Goal: Complete application form: Complete application form

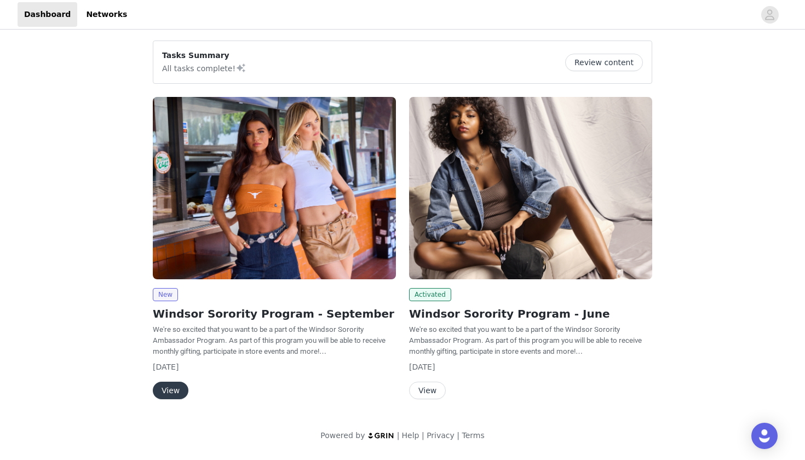
click at [163, 391] on button "View" at bounding box center [171, 391] width 36 height 18
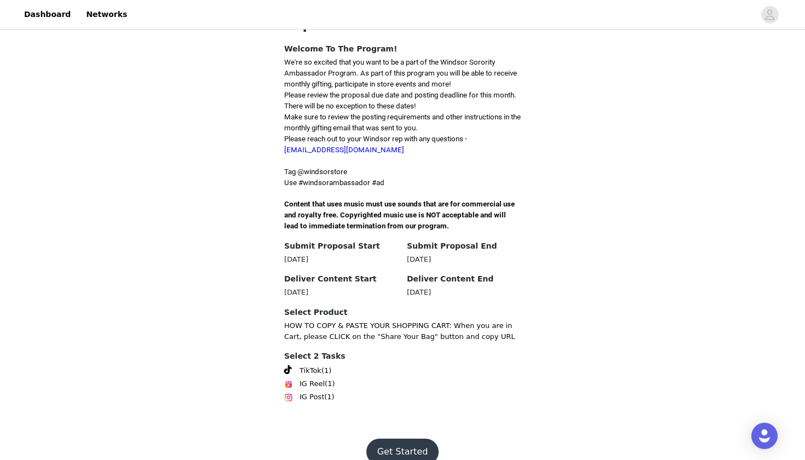
scroll to position [254, 0]
click at [397, 439] on button "Get Started" at bounding box center [402, 452] width 73 height 26
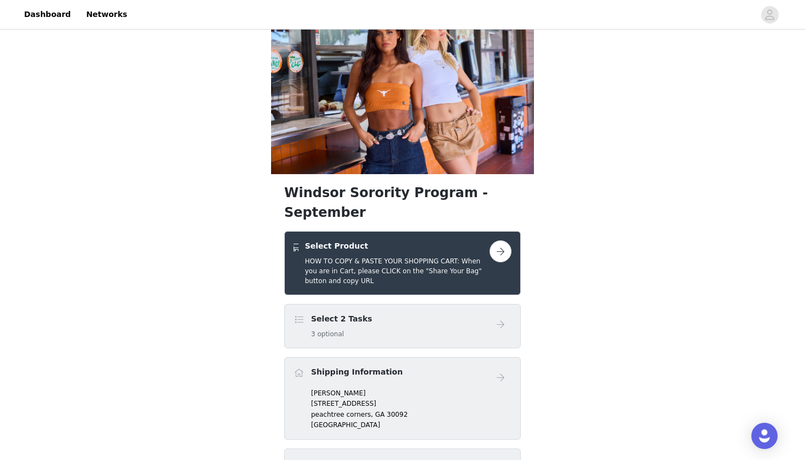
scroll to position [35, 0]
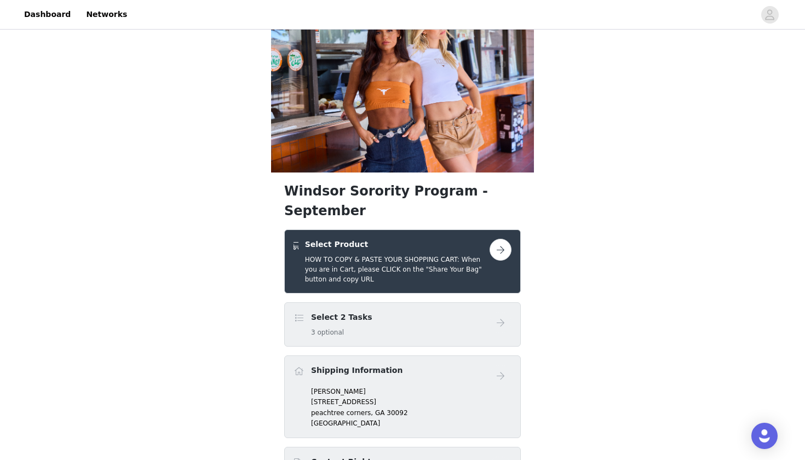
click at [493, 239] on button "button" at bounding box center [501, 250] width 22 height 22
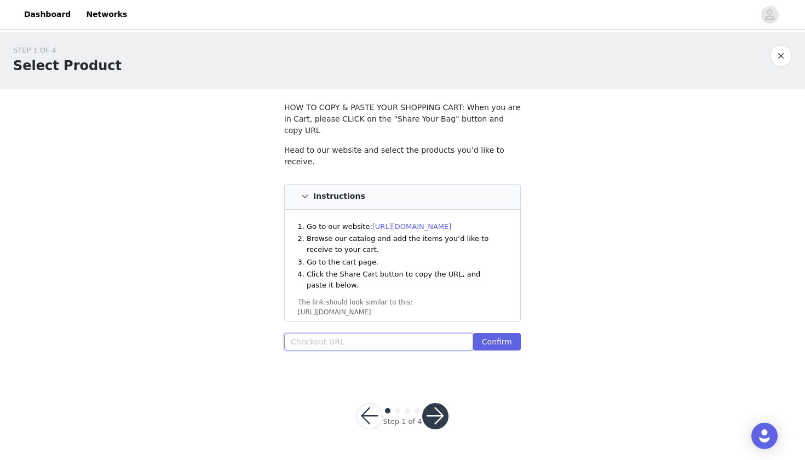
click at [367, 333] on input "text" at bounding box center [378, 342] width 189 height 18
paste input "[URL][DOMAIN_NAME]"
click at [512, 333] on button "Confirm" at bounding box center [497, 342] width 48 height 18
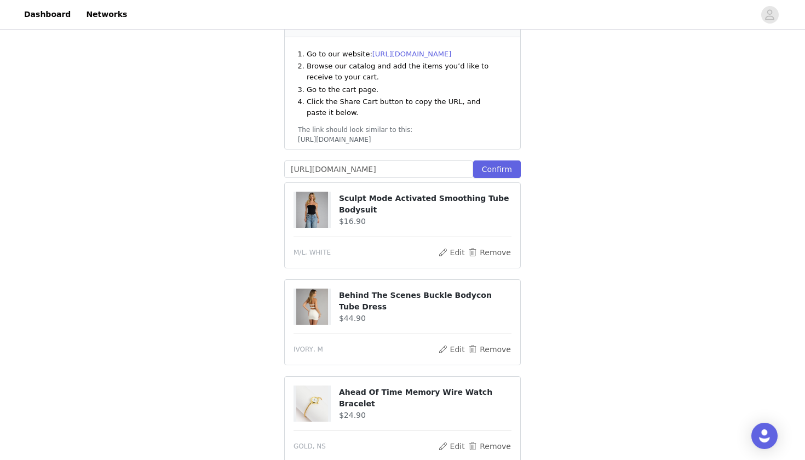
scroll to position [169, 0]
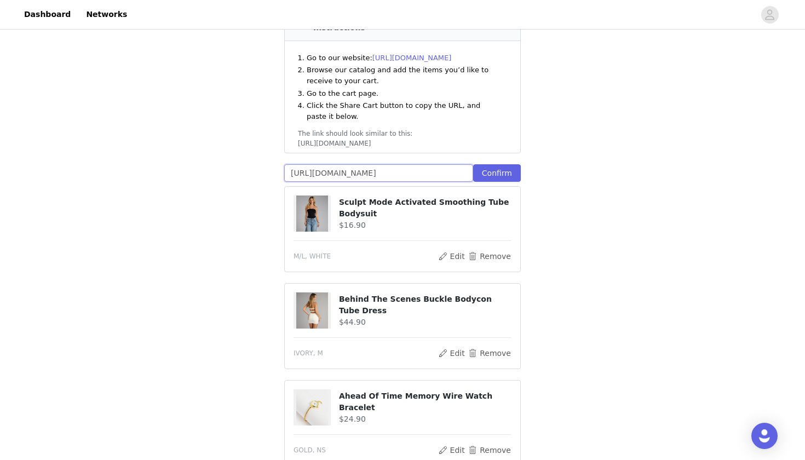
click at [458, 164] on input "[URL][DOMAIN_NAME]" at bounding box center [378, 173] width 189 height 18
type input "\"
paste input "[URL][DOMAIN_NAME]"
type input "[URL][DOMAIN_NAME]"
click at [509, 164] on button "Confirm" at bounding box center [497, 173] width 48 height 18
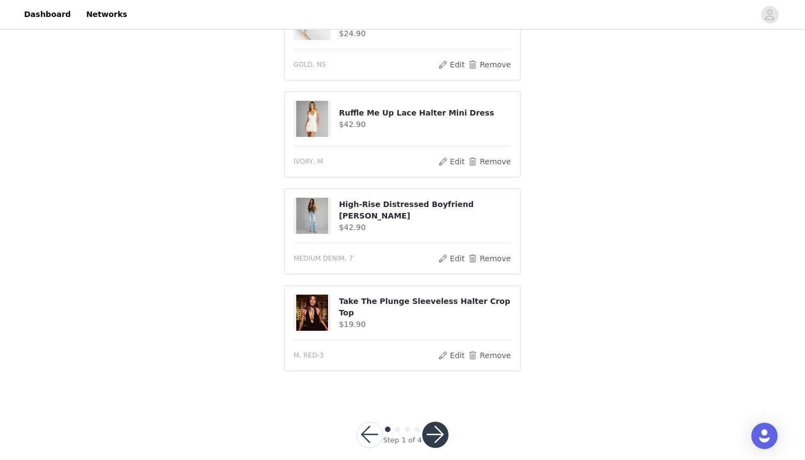
scroll to position [554, 0]
click at [439, 422] on button "button" at bounding box center [435, 435] width 26 height 26
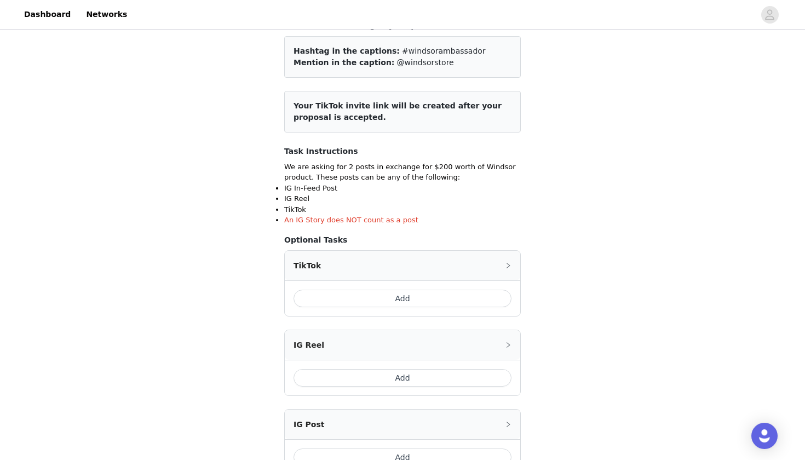
scroll to position [82, 0]
click at [411, 295] on button "Add" at bounding box center [403, 298] width 218 height 18
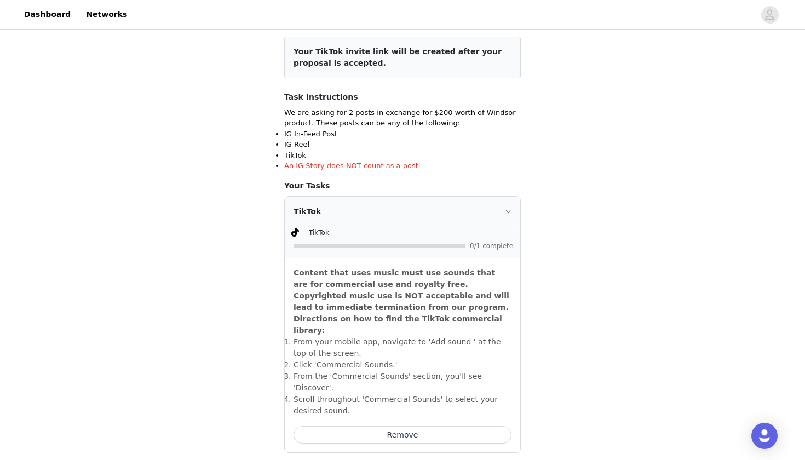
scroll to position [137, 0]
click at [370, 243] on div at bounding box center [380, 245] width 172 height 4
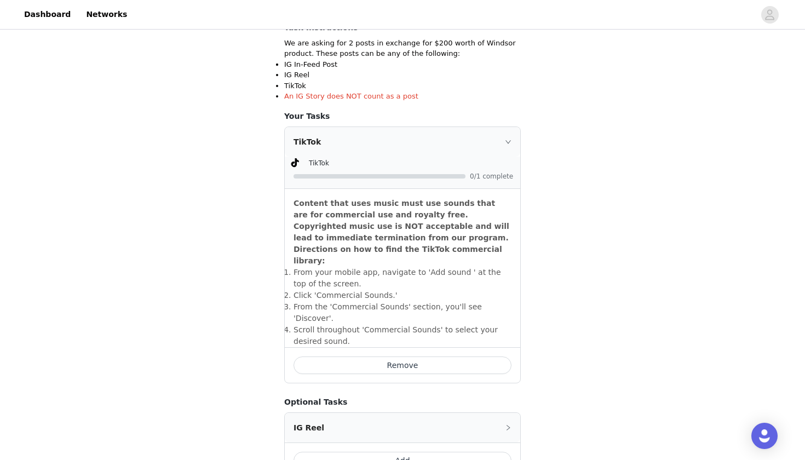
scroll to position [214, 0]
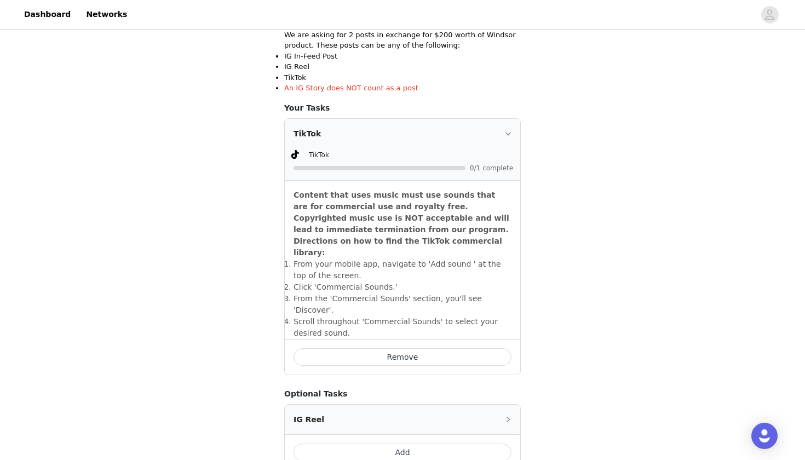
click at [439, 282] on li "​Click 'Commercial Sounds.'" at bounding box center [403, 288] width 218 height 12
click at [509, 133] on icon "icon: right" at bounding box center [508, 133] width 7 height 7
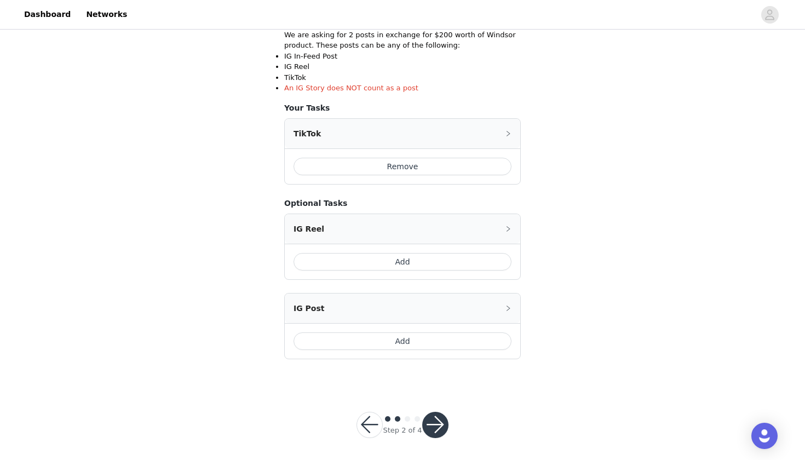
click at [343, 341] on button "Add" at bounding box center [403, 342] width 218 height 18
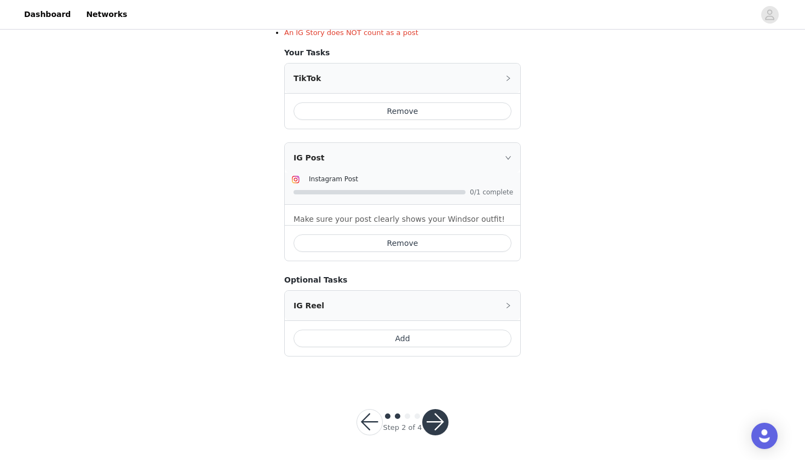
scroll to position [268, 0]
click at [431, 414] on button "button" at bounding box center [435, 423] width 26 height 26
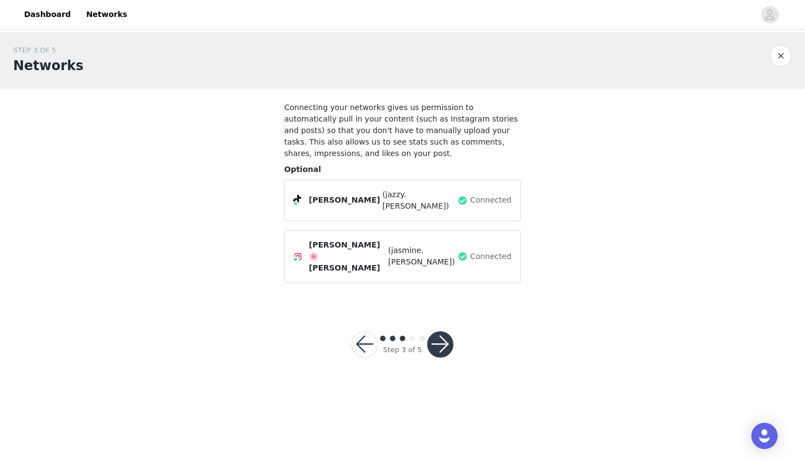
click at [442, 331] on button "button" at bounding box center [440, 344] width 26 height 26
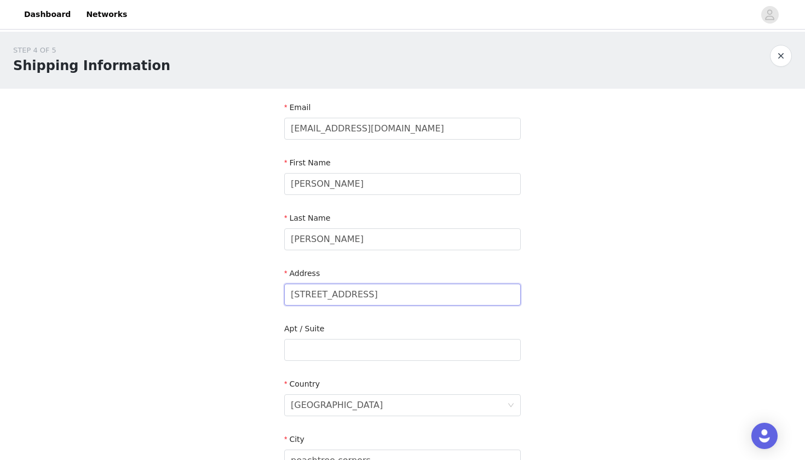
drag, startPoint x: 414, startPoint y: 296, endPoint x: 222, endPoint y: 278, distance: 192.6
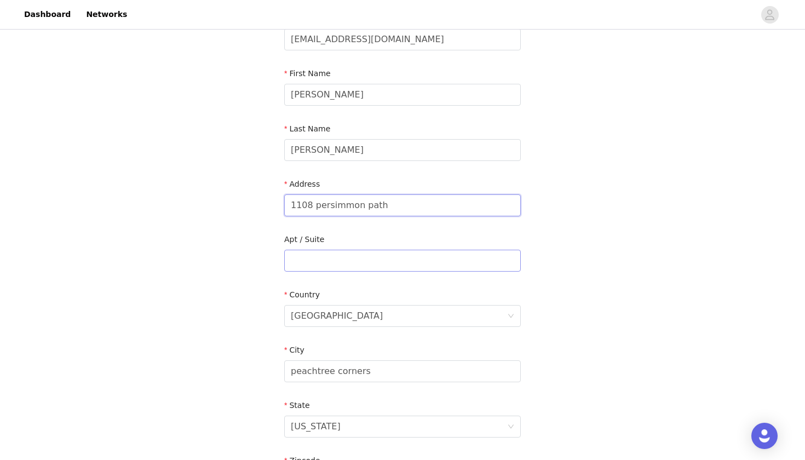
scroll to position [92, 0]
type input "1108 persimmon path"
drag, startPoint x: 376, startPoint y: 366, endPoint x: 221, endPoint y: 366, distance: 155.6
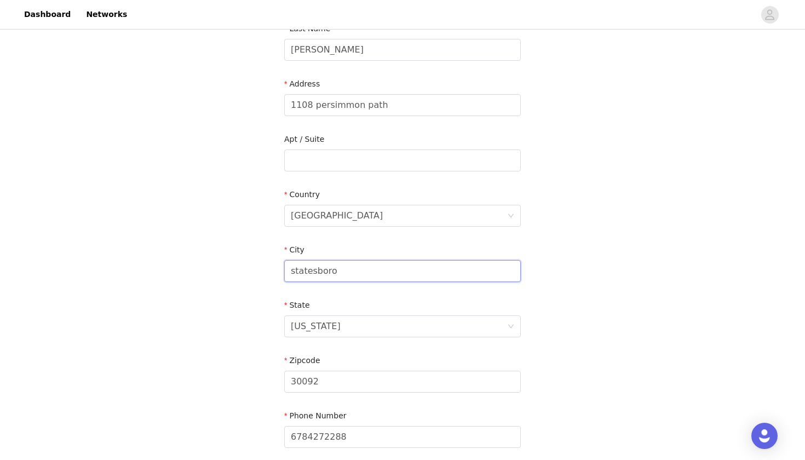
scroll to position [204, 0]
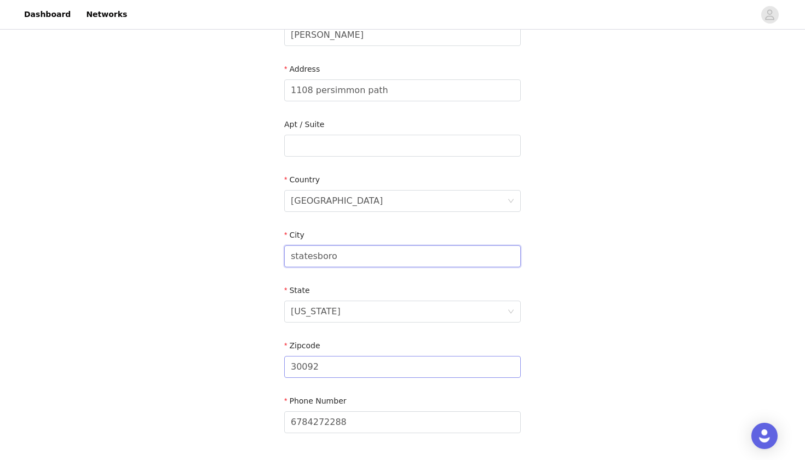
type input "statesboro"
drag, startPoint x: 358, startPoint y: 369, endPoint x: 236, endPoint y: 366, distance: 122.2
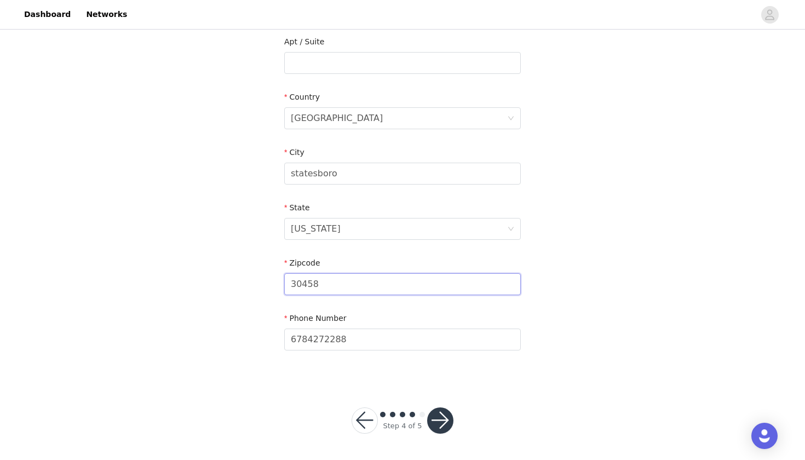
scroll to position [287, 0]
type input "30458"
click at [439, 421] on button "button" at bounding box center [440, 421] width 26 height 26
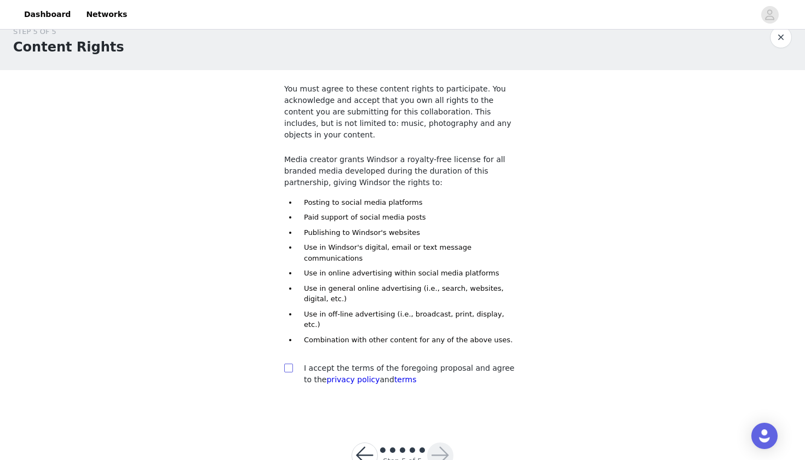
scroll to position [18, 0]
click at [285, 325] on div "You must agree to these content rights to participate. You acknowledge and acce…" at bounding box center [402, 237] width 237 height 307
click at [285, 364] on span at bounding box center [288, 368] width 9 height 9
click at [285, 364] on input "checkbox" at bounding box center [288, 368] width 8 height 8
checkbox input "true"
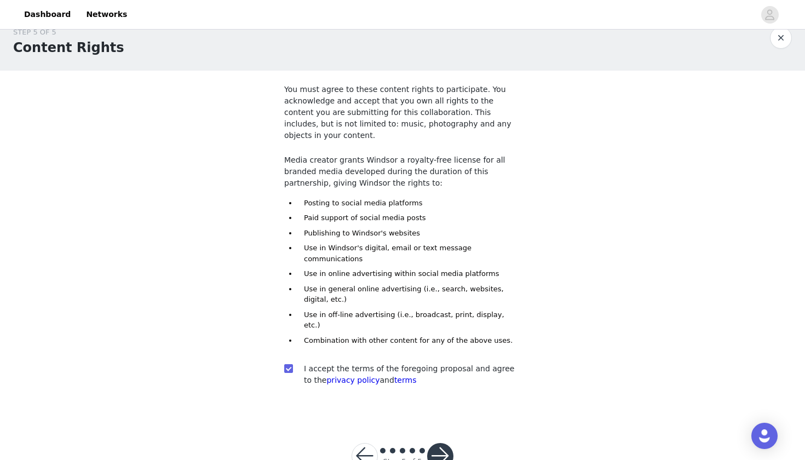
click at [440, 443] on button "button" at bounding box center [440, 456] width 26 height 26
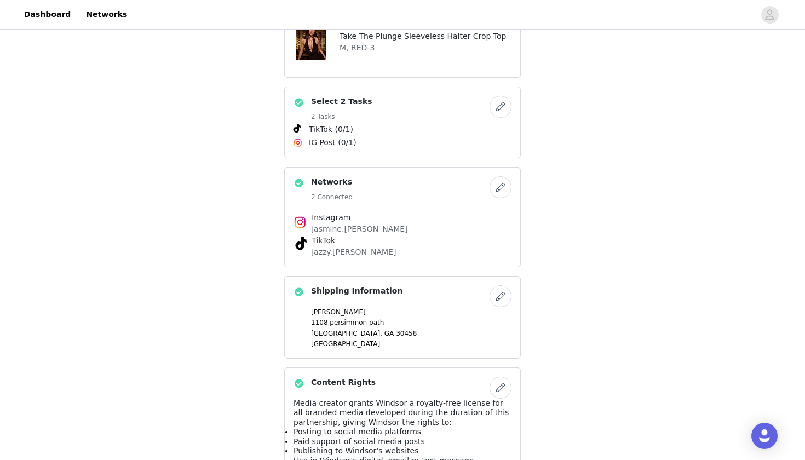
scroll to position [496, 0]
click at [506, 284] on button "button" at bounding box center [501, 295] width 22 height 22
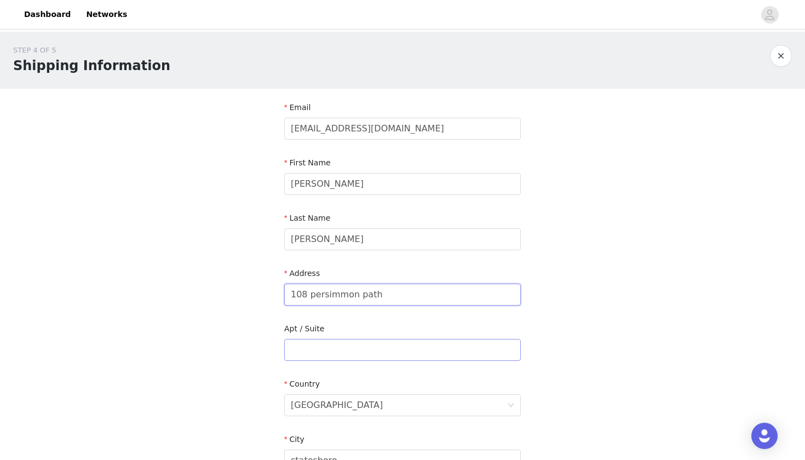
type input "1108 persimmon path"
click at [398, 328] on div "Apt / Suite" at bounding box center [402, 331] width 237 height 16
click at [776, 61] on button "button" at bounding box center [781, 56] width 22 height 22
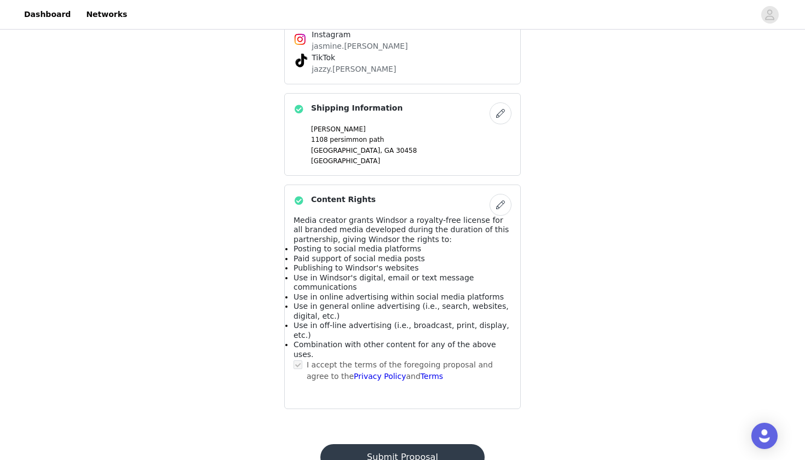
scroll to position [677, 0]
click at [400, 445] on button "Submit Proposal" at bounding box center [402, 458] width 164 height 26
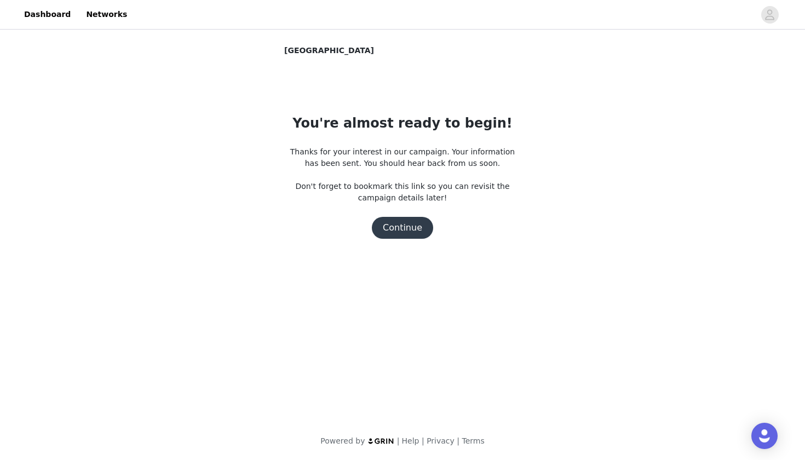
click at [405, 226] on button "Continue" at bounding box center [402, 228] width 61 height 22
